Goal: Transaction & Acquisition: Purchase product/service

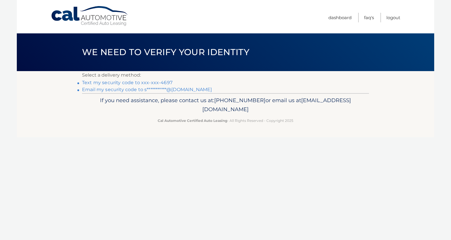
click at [139, 85] on link "Text my security code to xxx-xxx-4697" at bounding box center [127, 83] width 90 height 6
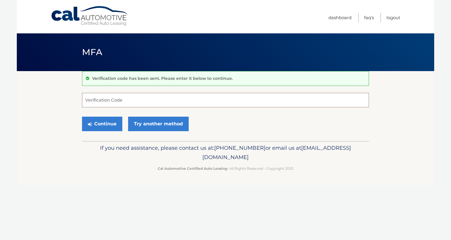
click at [118, 105] on input "Verification Code" at bounding box center [225, 100] width 287 height 15
type input "152955"
click at [82, 117] on button "Continue" at bounding box center [102, 124] width 40 height 15
click at [102, 128] on button "Continue" at bounding box center [102, 124] width 40 height 15
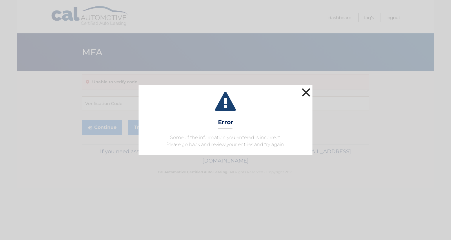
click at [309, 91] on button "×" at bounding box center [306, 92] width 12 height 12
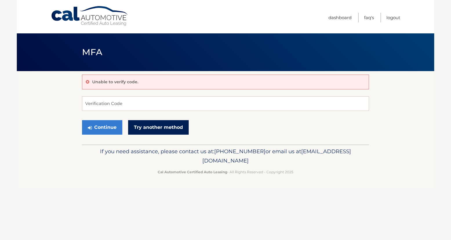
click at [154, 127] on link "Try another method" at bounding box center [158, 127] width 61 height 15
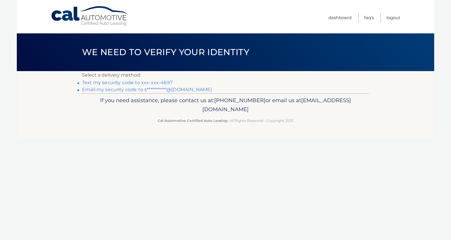
click at [151, 83] on link "Text my security code to xxx-xxx-4697" at bounding box center [127, 83] width 90 height 6
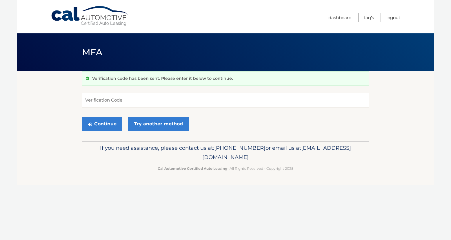
click at [127, 101] on input "Verification Code" at bounding box center [225, 100] width 287 height 15
type input "422520"
click at [112, 125] on button "Continue" at bounding box center [102, 124] width 40 height 15
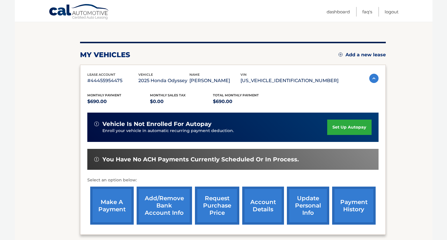
scroll to position [70, 0]
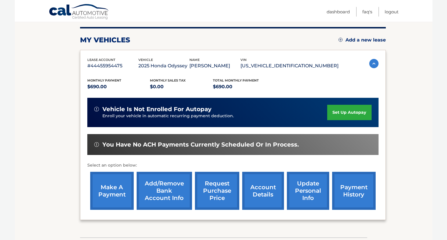
click at [121, 196] on link "make a payment" at bounding box center [112, 191] width 44 height 38
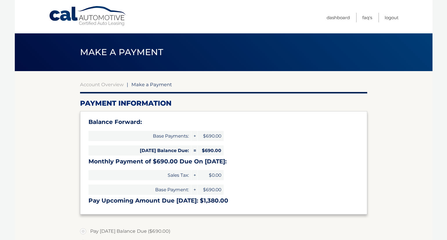
select select "ODEwNGM2YTUtNzllYy00NDBmLWFkYjEtZTYwN2I2N2EwMWVh"
click at [407, 156] on section "Account Overview | Make a Payment Payment Information Balance Forward: Base Pay…" at bounding box center [224, 233] width 418 height 324
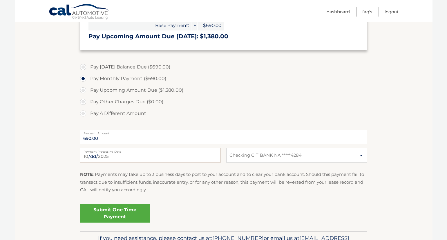
scroll to position [174, 0]
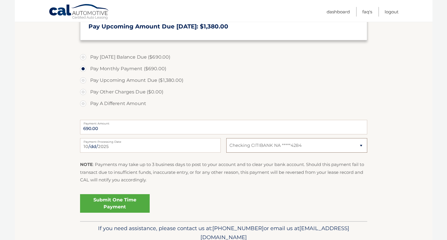
click at [356, 145] on select "Select Bank Account Checking CITIBANK NA *****4284" at bounding box center [296, 145] width 141 height 15
click at [410, 93] on section "Account Overview | Make a Payment Payment Information Balance Forward: Base Pay…" at bounding box center [224, 59] width 418 height 324
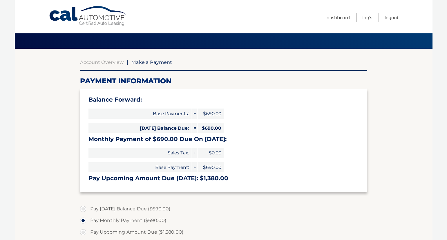
scroll to position [0, 0]
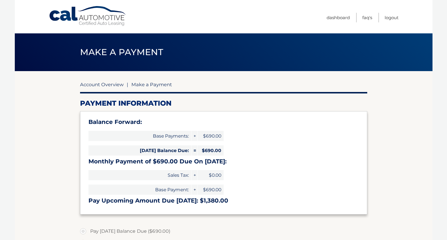
click at [96, 82] on link "Account Overview" at bounding box center [102, 84] width 44 height 6
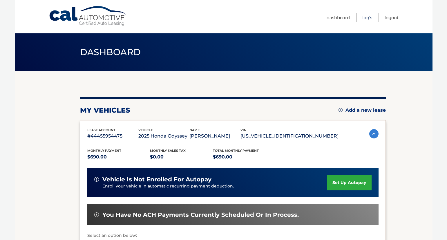
click at [369, 16] on link "FAQ's" at bounding box center [367, 18] width 10 height 10
